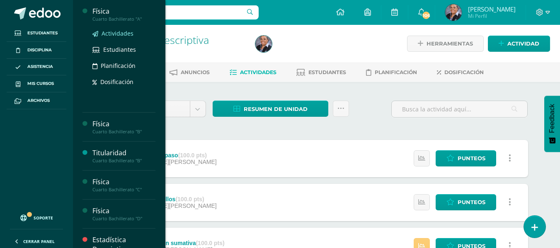
click at [110, 34] on span "Actividades" at bounding box center [118, 33] width 32 height 8
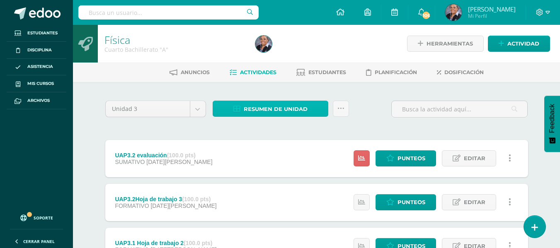
click at [270, 111] on span "Resumen de unidad" at bounding box center [276, 109] width 64 height 15
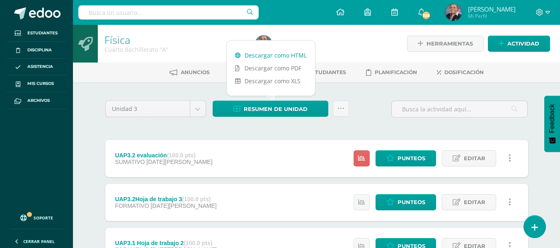
click at [273, 56] on link "Descargar como HTML" at bounding box center [271, 55] width 88 height 13
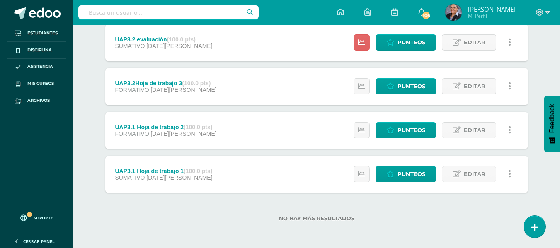
click at [392, 223] on div "No hay más resultados" at bounding box center [316, 212] width 423 height 39
